Goal: Task Accomplishment & Management: Manage account settings

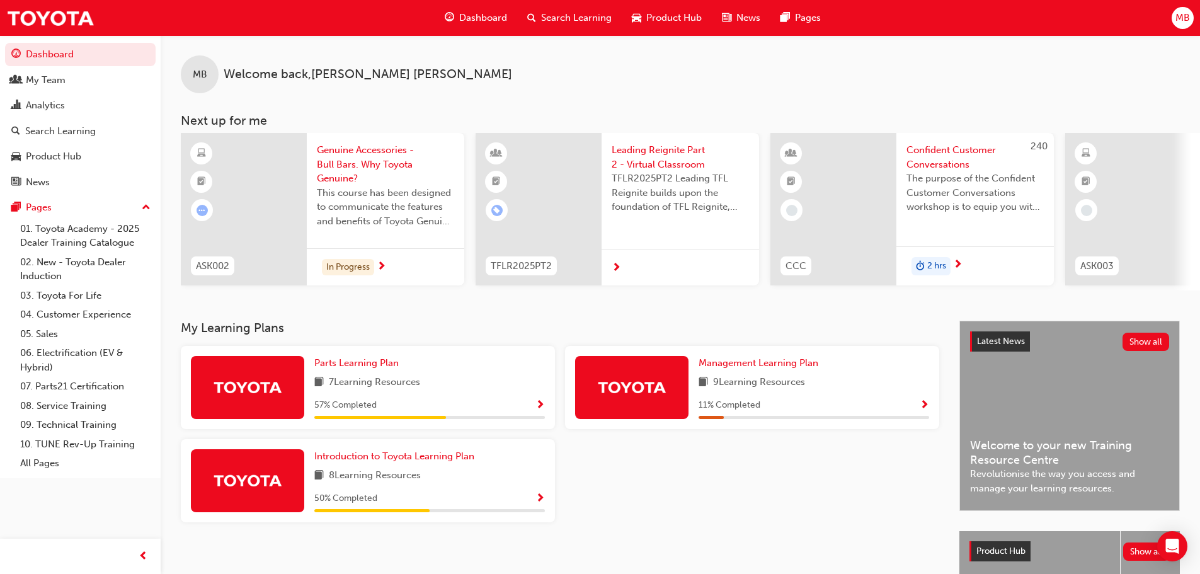
click at [1181, 18] on span "MB" at bounding box center [1182, 18] width 14 height 14
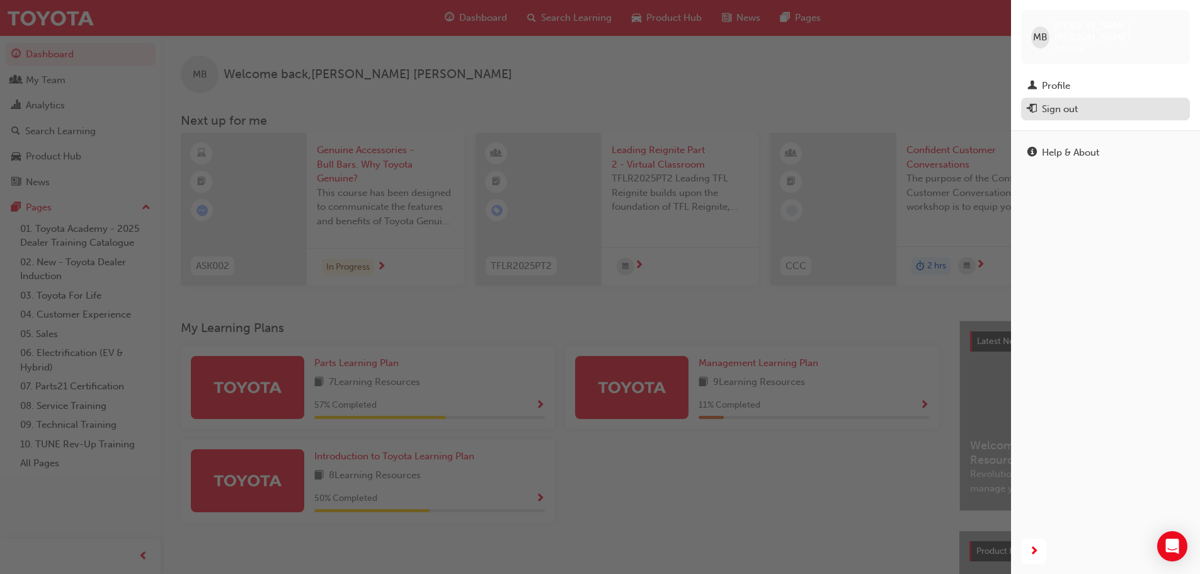
click at [1074, 102] on div "Sign out" at bounding box center [1060, 109] width 36 height 14
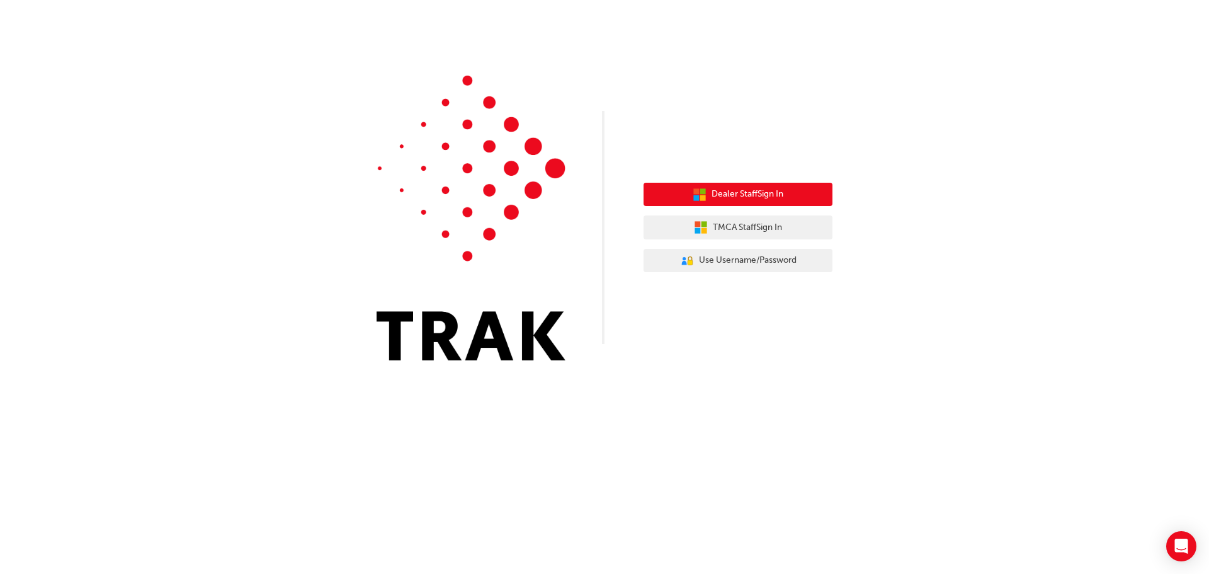
click at [700, 202] on button "Dealer Staff Sign In" at bounding box center [738, 195] width 189 height 24
click at [746, 188] on span "Dealer Staff Sign In" at bounding box center [748, 194] width 72 height 14
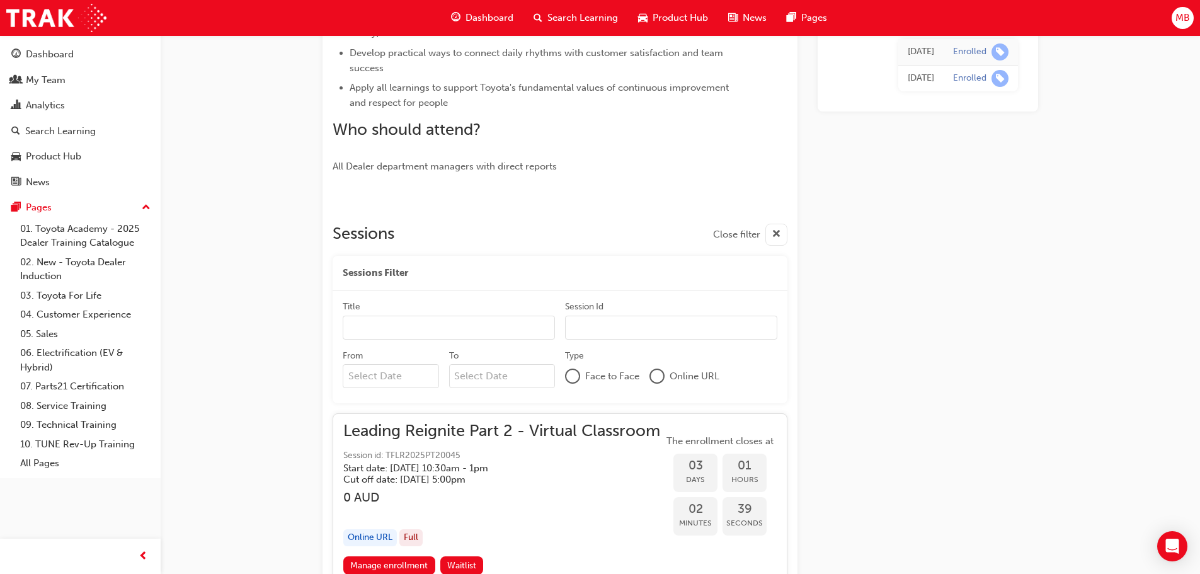
scroll to position [364, 0]
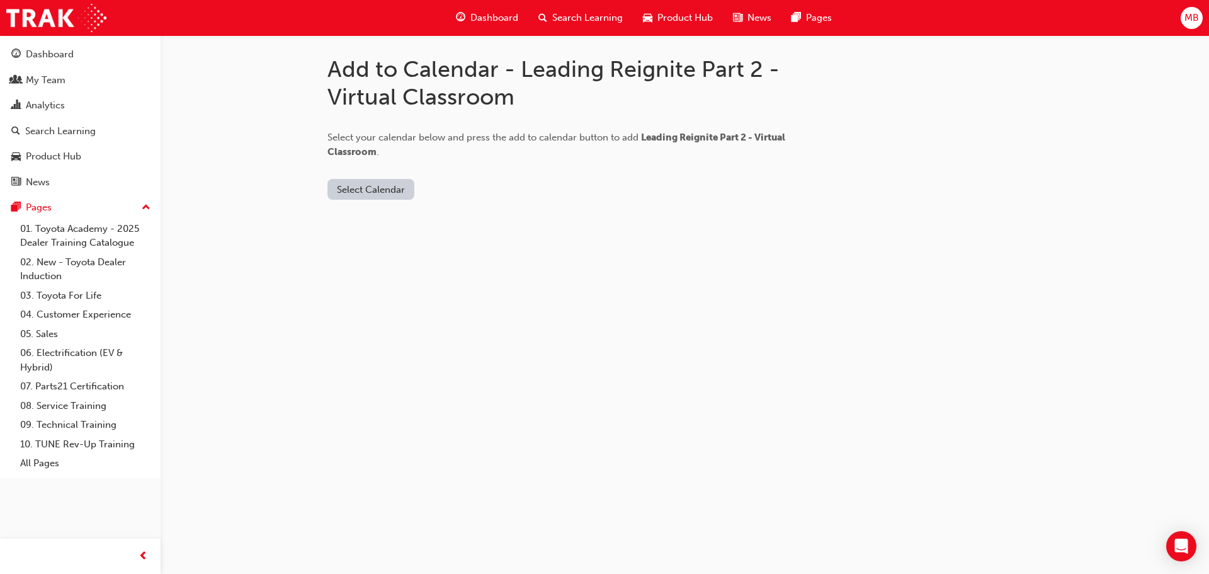
click at [400, 191] on button "Select Calendar" at bounding box center [370, 189] width 87 height 21
click at [376, 242] on div "Office 365" at bounding box center [356, 243] width 45 height 14
click at [441, 189] on button "Add to Calendar" at bounding box center [446, 189] width 89 height 21
click at [31, 80] on div "My Team" at bounding box center [46, 80] width 40 height 14
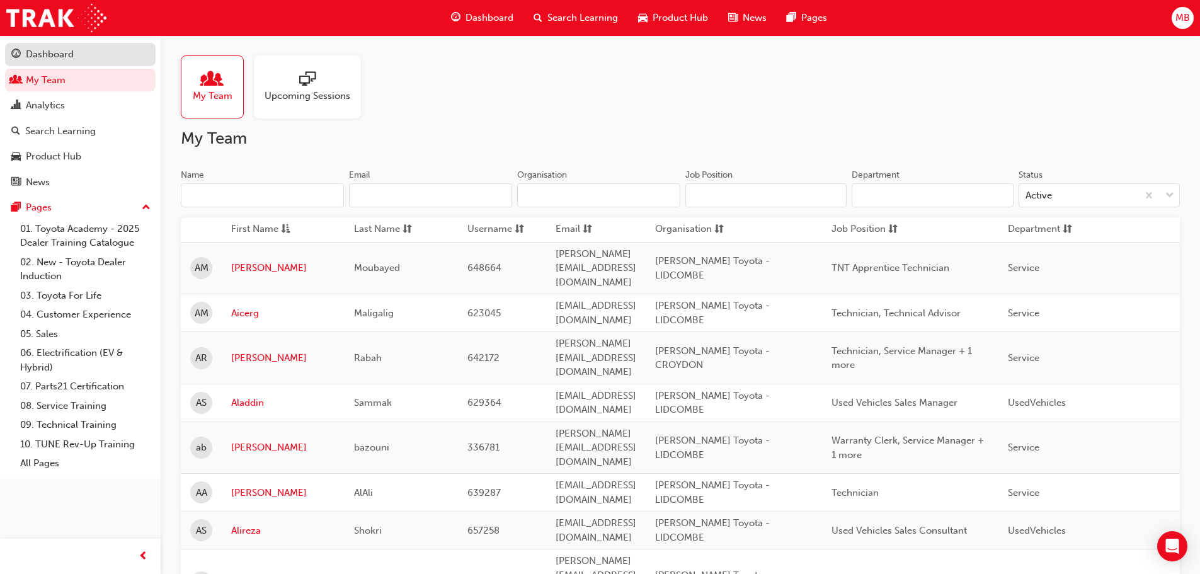
click at [43, 58] on div "Dashboard" at bounding box center [50, 54] width 48 height 14
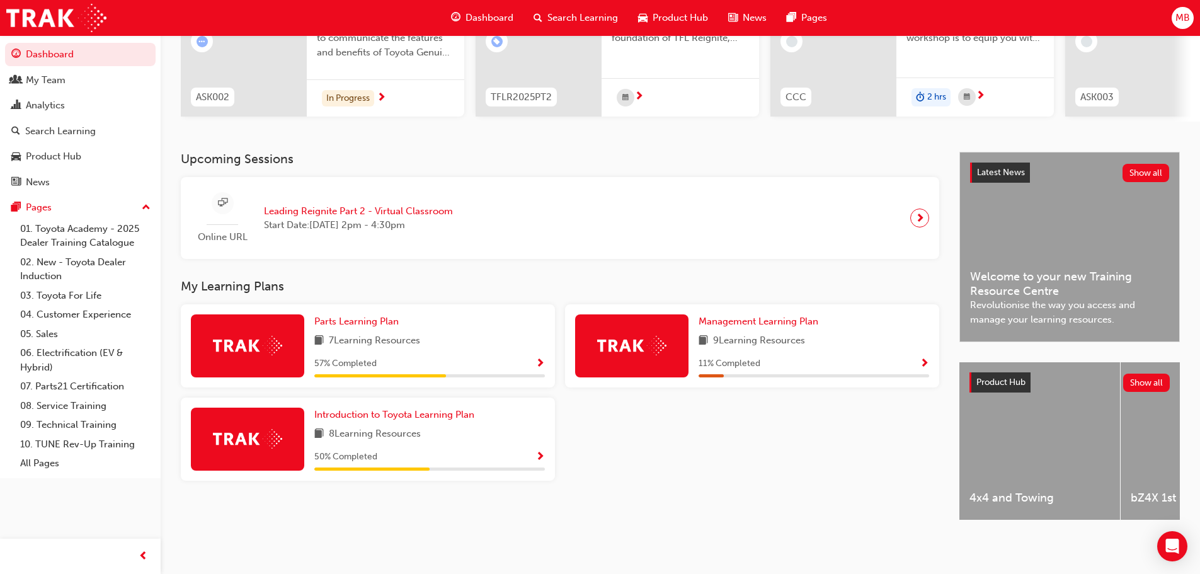
scroll to position [179, 0]
click at [381, 321] on span "Parts Learning Plan" at bounding box center [356, 320] width 84 height 11
